Goal: Task Accomplishment & Management: Manage account settings

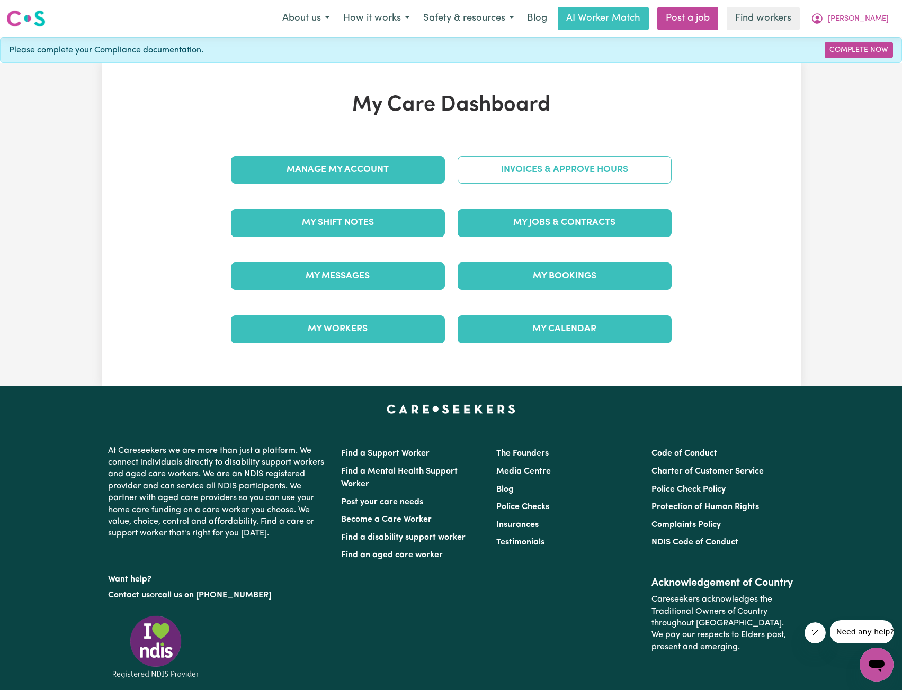
click at [505, 165] on link "Invoices & Approve Hours" at bounding box center [565, 170] width 214 height 28
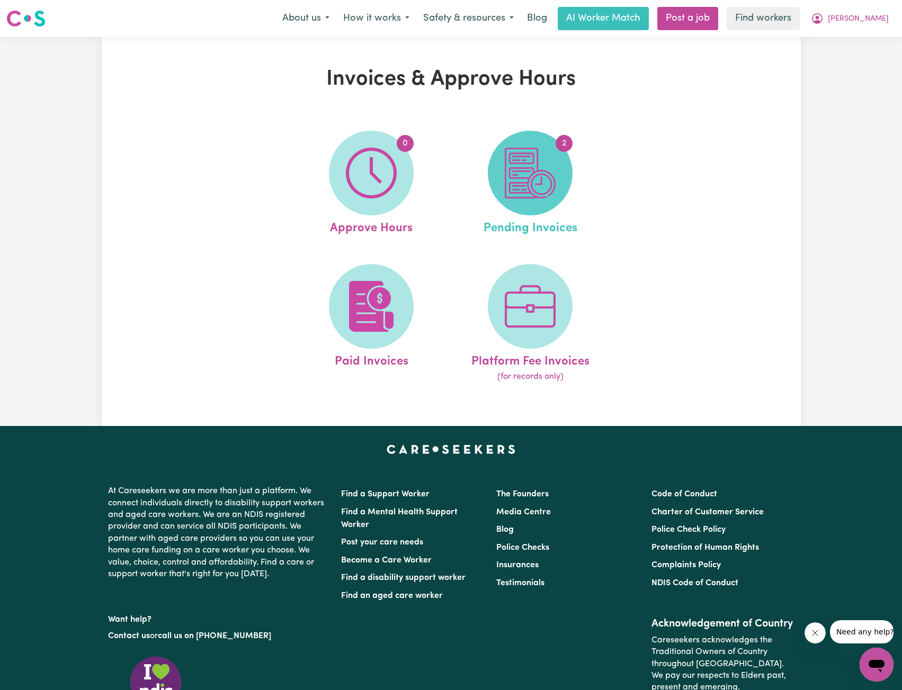
click at [528, 168] on img at bounding box center [530, 173] width 51 height 51
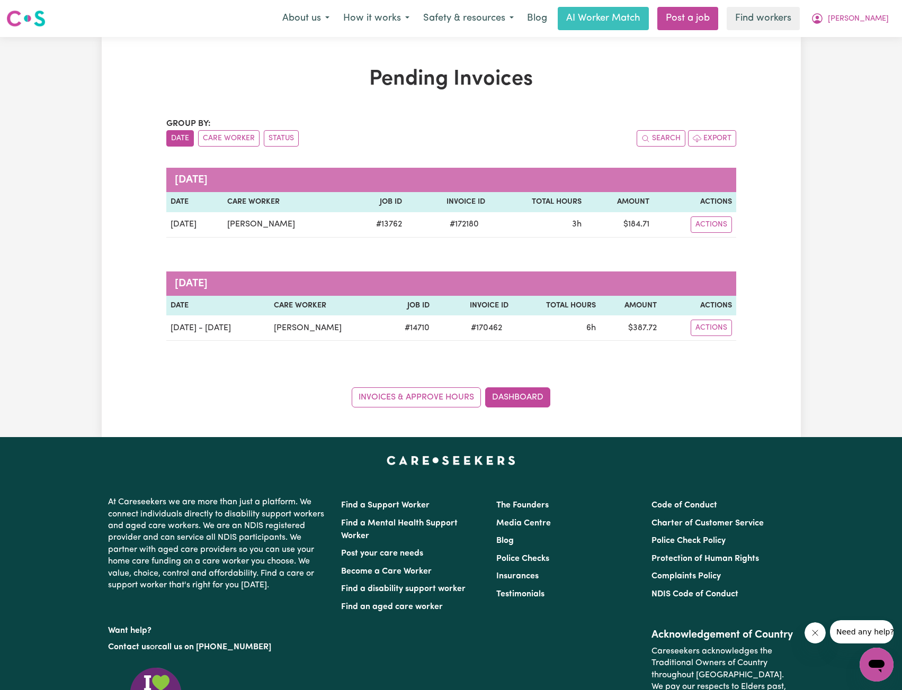
click at [144, 343] on div "Pending Invoices Group by: Date Care Worker Status Search Export [DATE] Date Ca…" at bounding box center [451, 237] width 699 height 341
click at [882, 16] on span "[PERSON_NAME]" at bounding box center [858, 19] width 61 height 12
click at [849, 56] on link "Logout" at bounding box center [853, 61] width 84 height 20
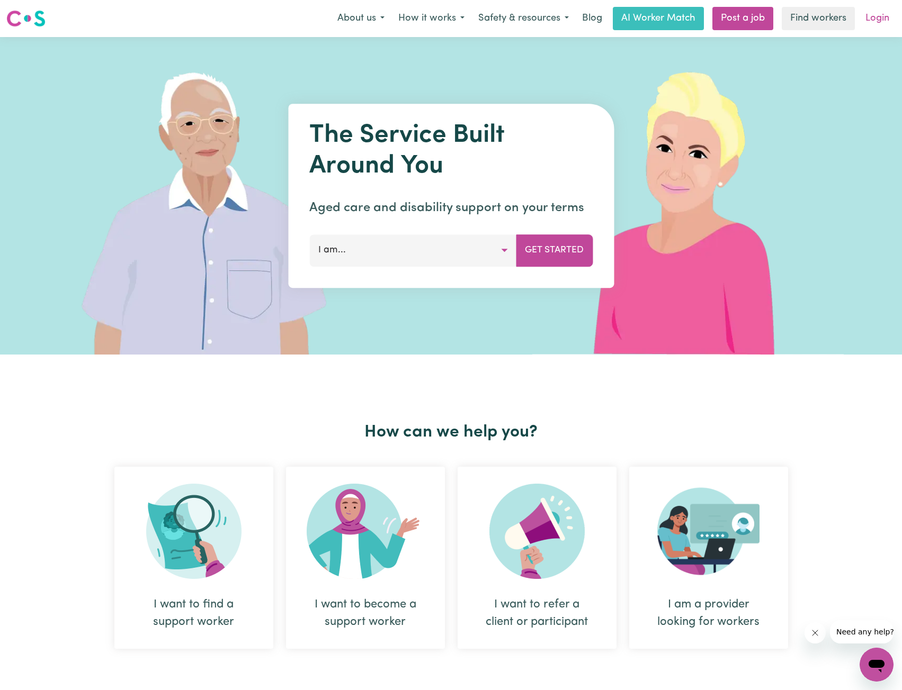
click at [874, 23] on link "Login" at bounding box center [877, 18] width 37 height 23
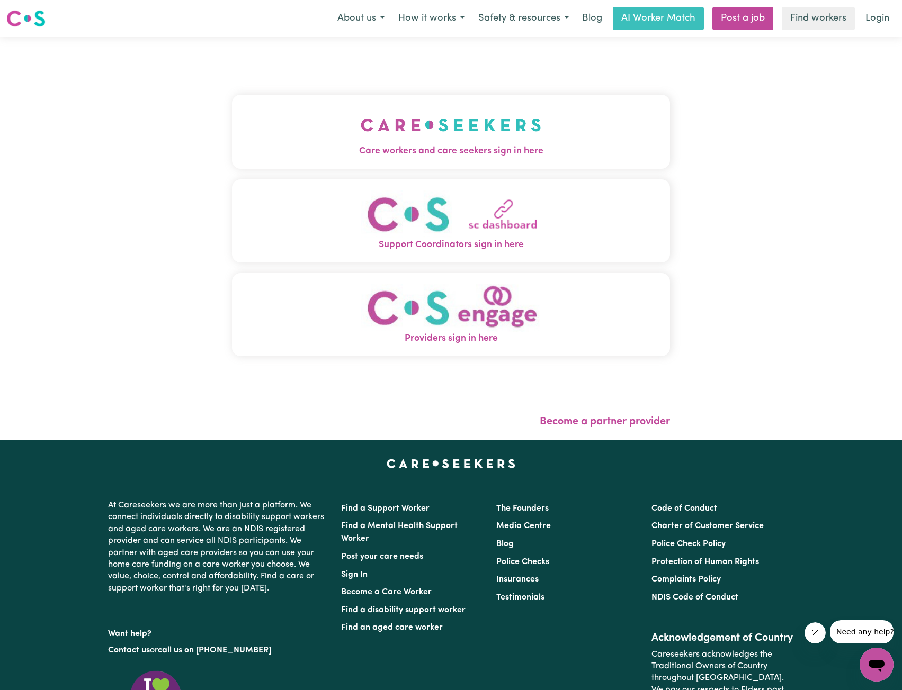
click at [396, 187] on button "Support Coordinators sign in here" at bounding box center [451, 221] width 438 height 83
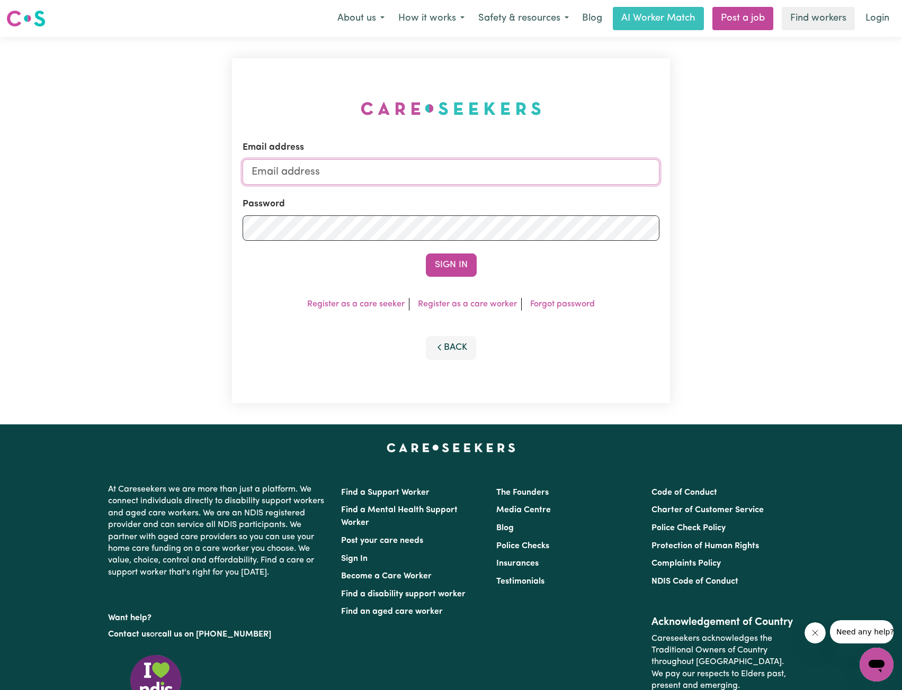
click at [419, 177] on input "Email address" at bounding box center [451, 171] width 417 height 25
drag, startPoint x: 307, startPoint y: 175, endPoint x: 492, endPoint y: 205, distance: 188.3
click at [511, 180] on input "[EMAIL_ADDRESS][PERSON_NAME][DOMAIN_NAME]" at bounding box center [451, 171] width 417 height 25
type input "superuser~[EMAIL_ADDRESS][DOMAIN_NAME]"
click at [469, 256] on button "Sign In" at bounding box center [451, 265] width 51 height 23
